Goal: Find specific page/section: Find specific page/section

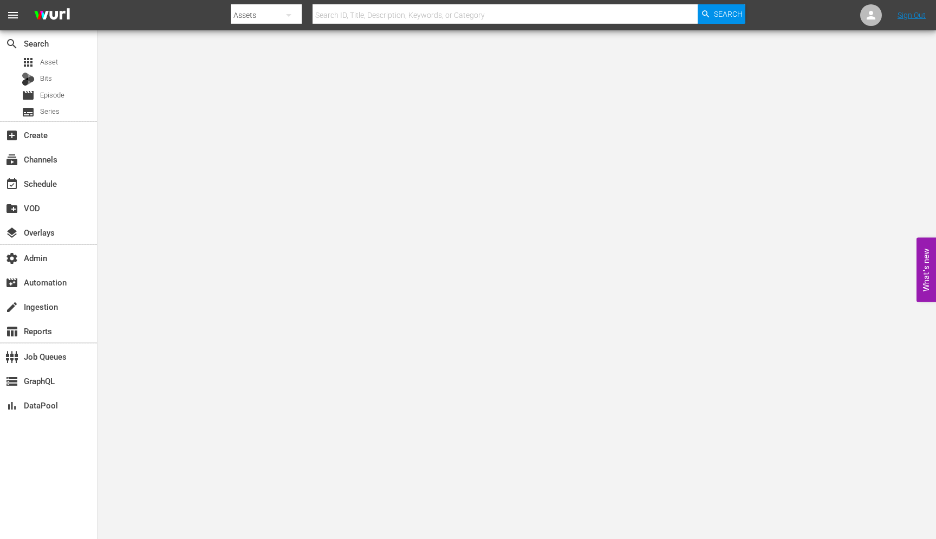
click at [333, 27] on div at bounding box center [488, 26] width 515 height 4
click at [334, 16] on input "text" at bounding box center [505, 15] width 385 height 26
paste input "39891196"
type input "39891196"
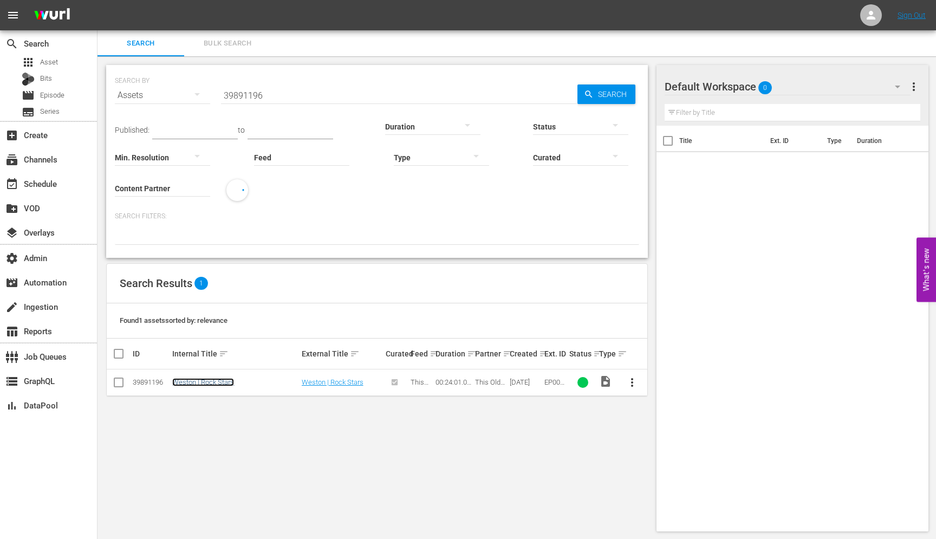
click at [222, 383] on link "Weston | Rock Stars" at bounding box center [203, 382] width 62 height 8
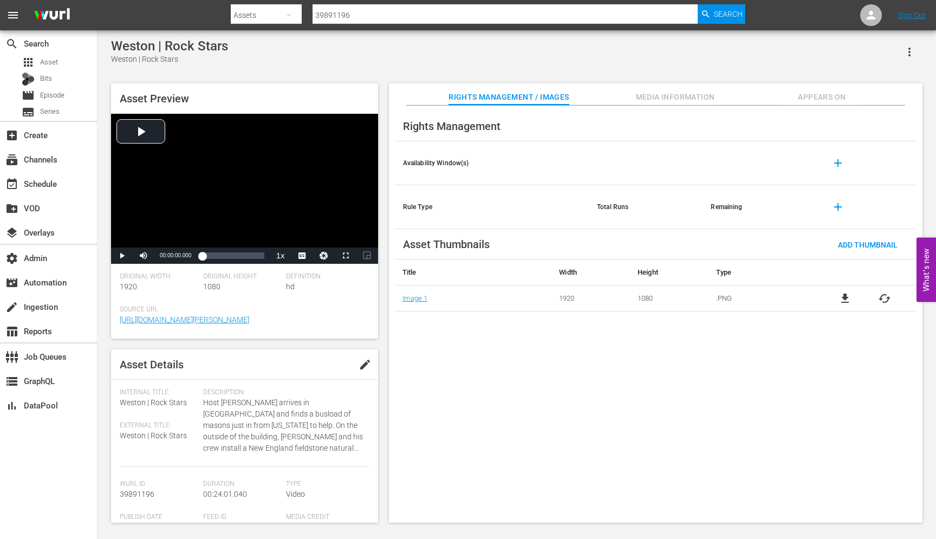
click at [678, 97] on span "Media Information" at bounding box center [675, 97] width 81 height 14
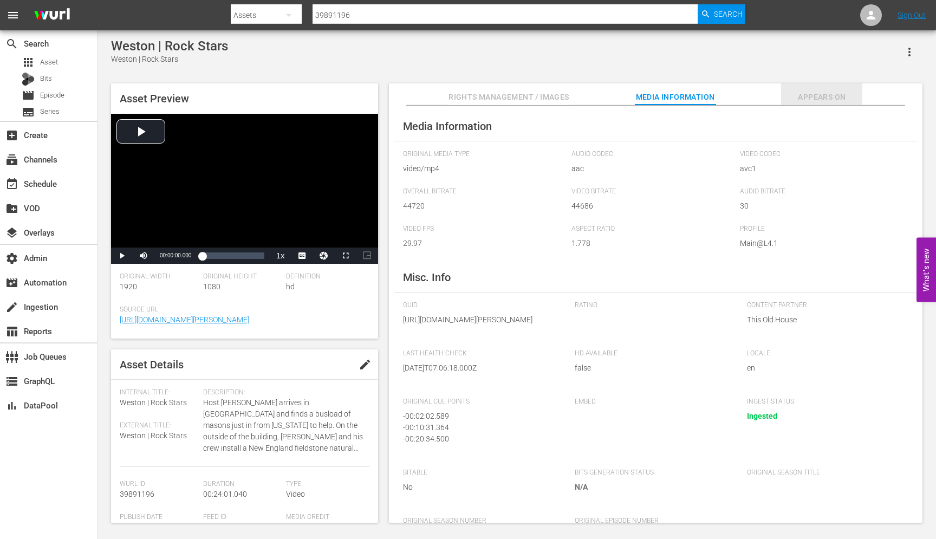
click at [815, 93] on span "Appears On" at bounding box center [821, 97] width 81 height 14
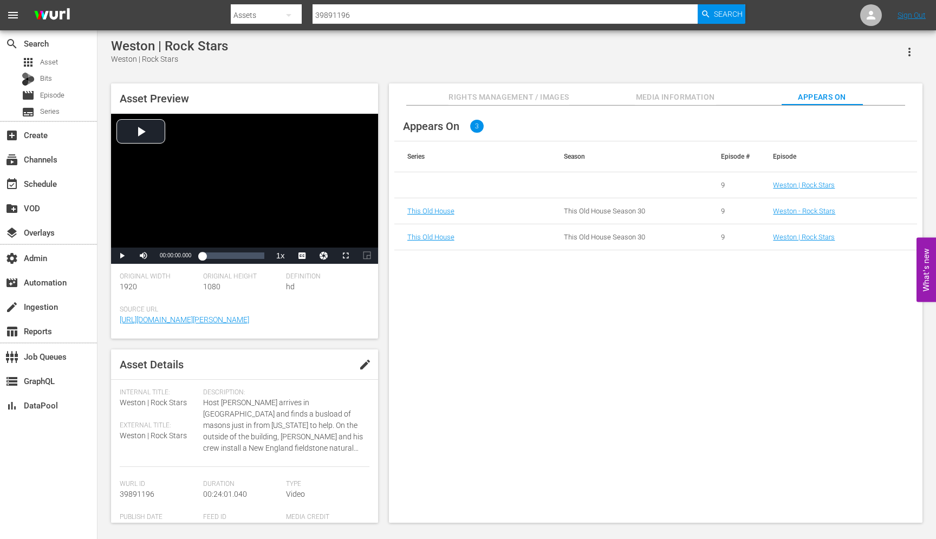
click at [526, 94] on span "Rights Management / Images" at bounding box center [509, 97] width 120 height 14
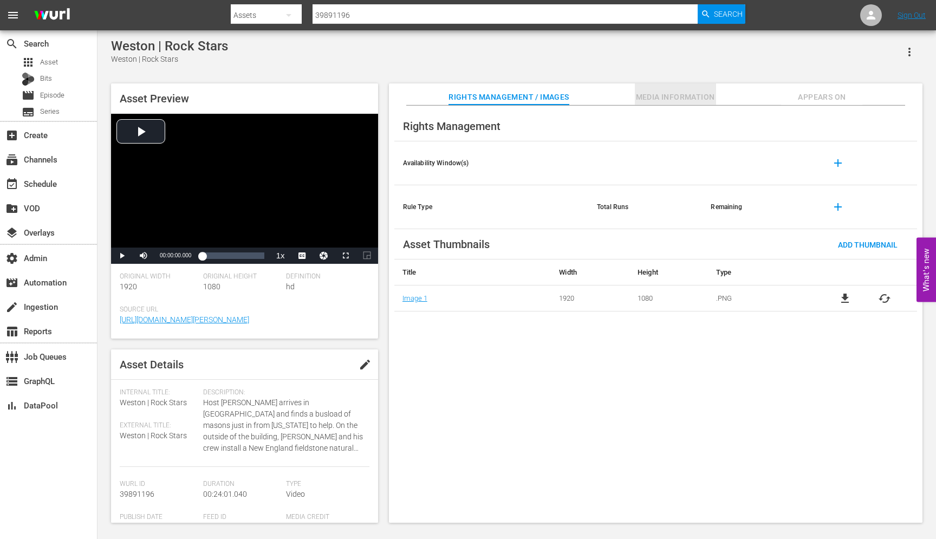
click at [697, 98] on span "Media Information" at bounding box center [675, 97] width 81 height 14
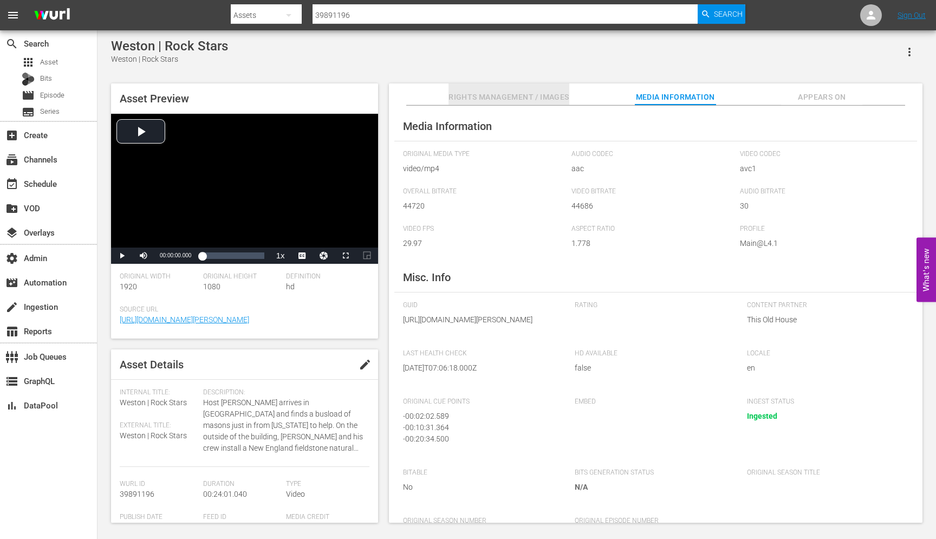
click at [503, 102] on span "Rights Management / Images" at bounding box center [509, 97] width 120 height 14
